Goal: Find specific page/section: Find specific page/section

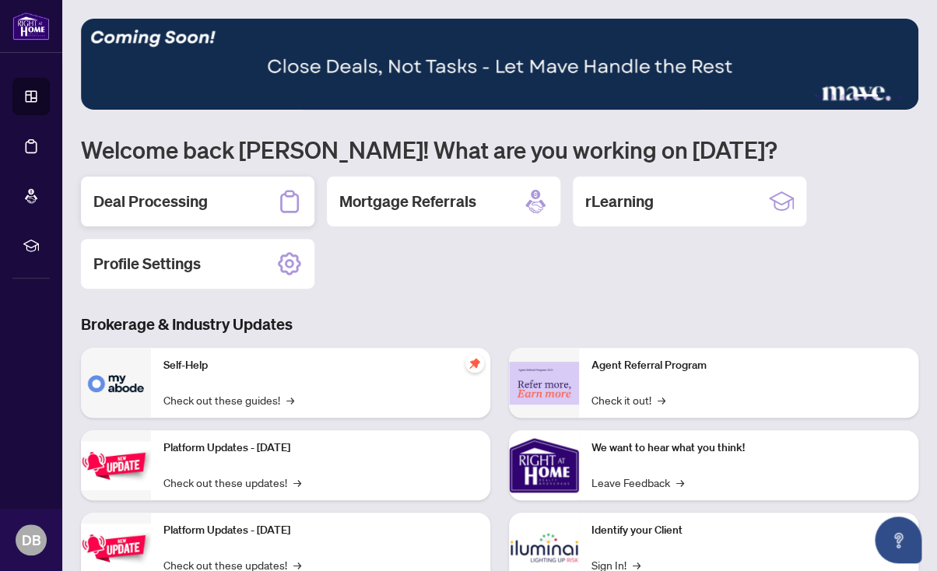
click at [135, 203] on h2 "Deal Processing" at bounding box center [150, 202] width 114 height 22
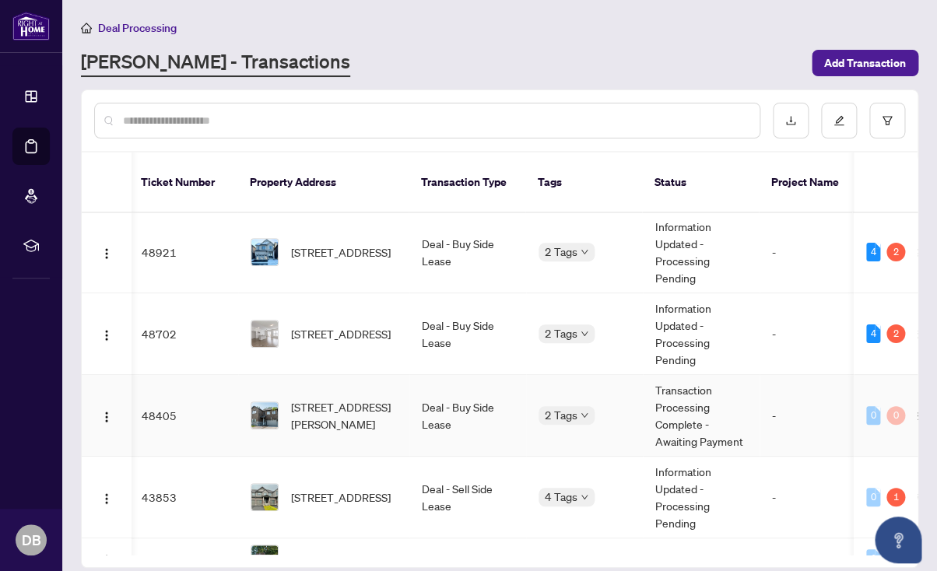
scroll to position [0, 2]
click at [326, 325] on span "[STREET_ADDRESS]" at bounding box center [341, 333] width 100 height 17
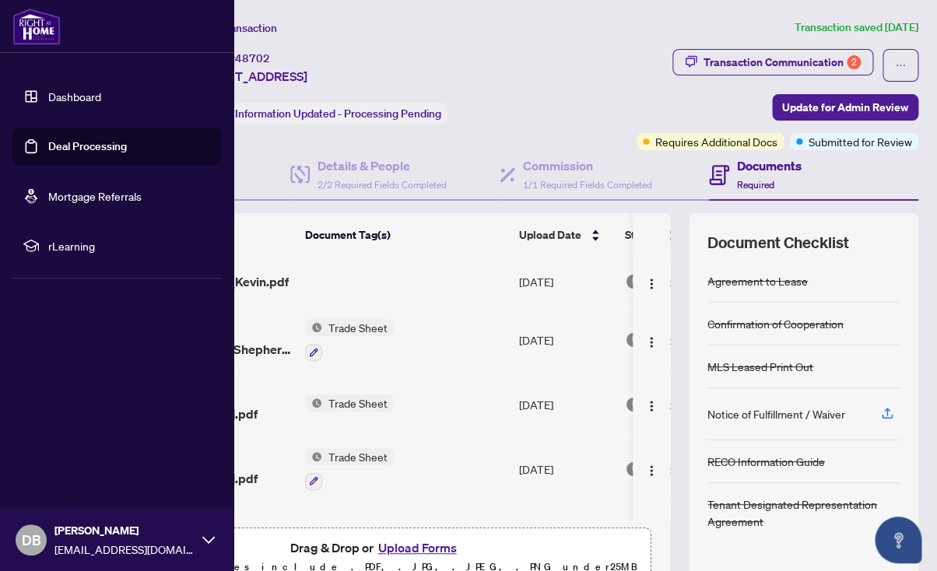
click at [74, 96] on link "Dashboard" at bounding box center [74, 96] width 53 height 14
